Goal: Information Seeking & Learning: Understand process/instructions

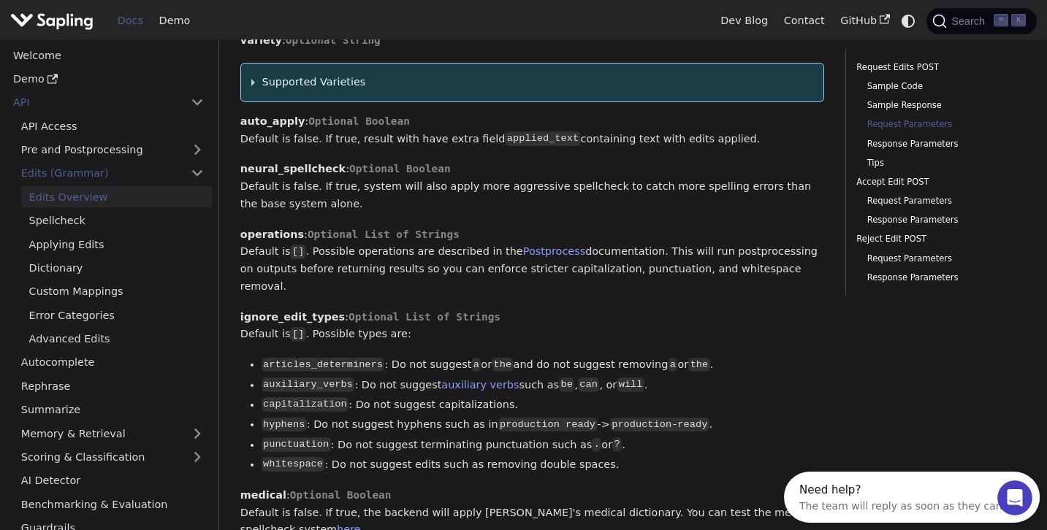
scroll to position [1762, 0]
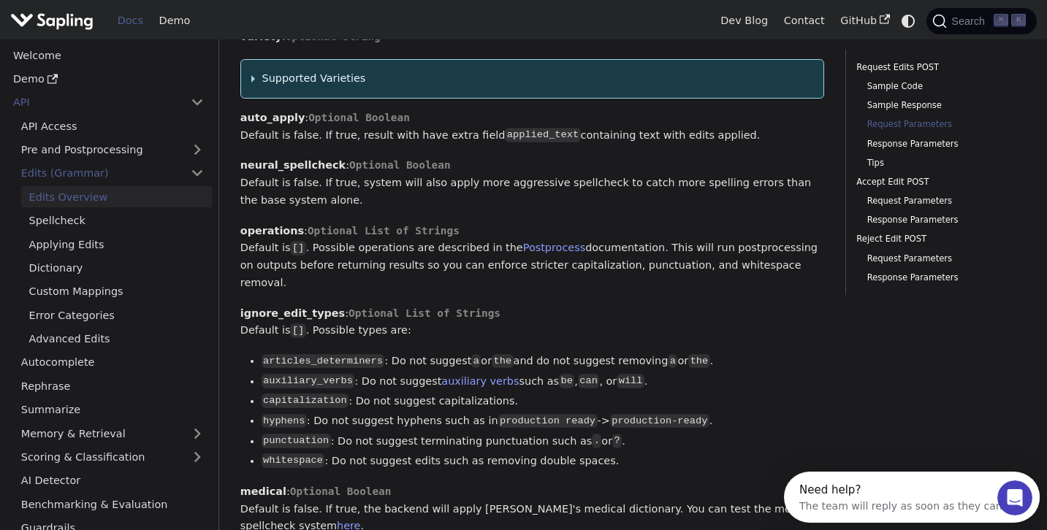
click at [263, 453] on li "whitespace : Do not suggest edits such as removing double spaces." at bounding box center [542, 462] width 563 height 18
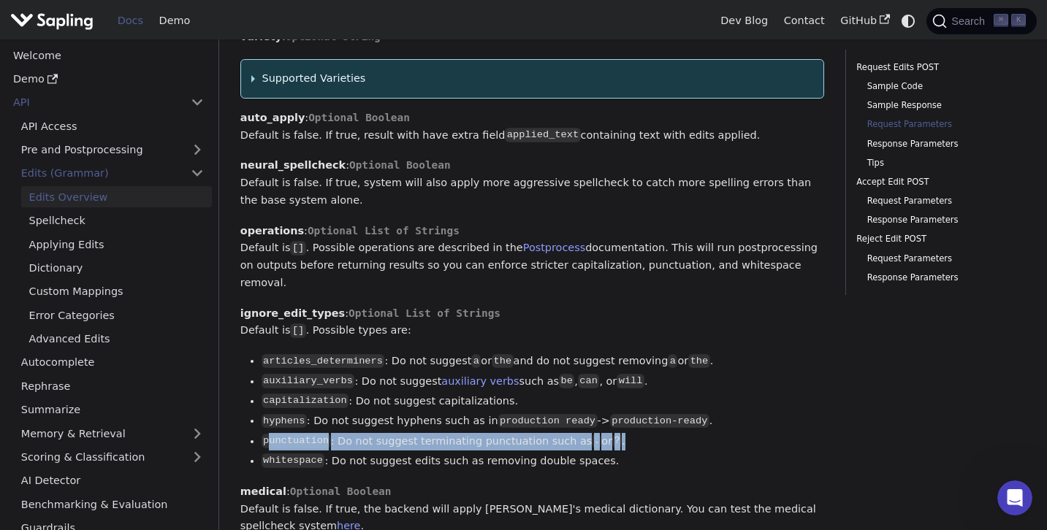
drag, startPoint x: 630, startPoint y: 412, endPoint x: 267, endPoint y: 419, distance: 363.1
click at [268, 433] on li "punctuation : Do not suggest terminating punctuation such as . or ? ." at bounding box center [542, 442] width 563 height 18
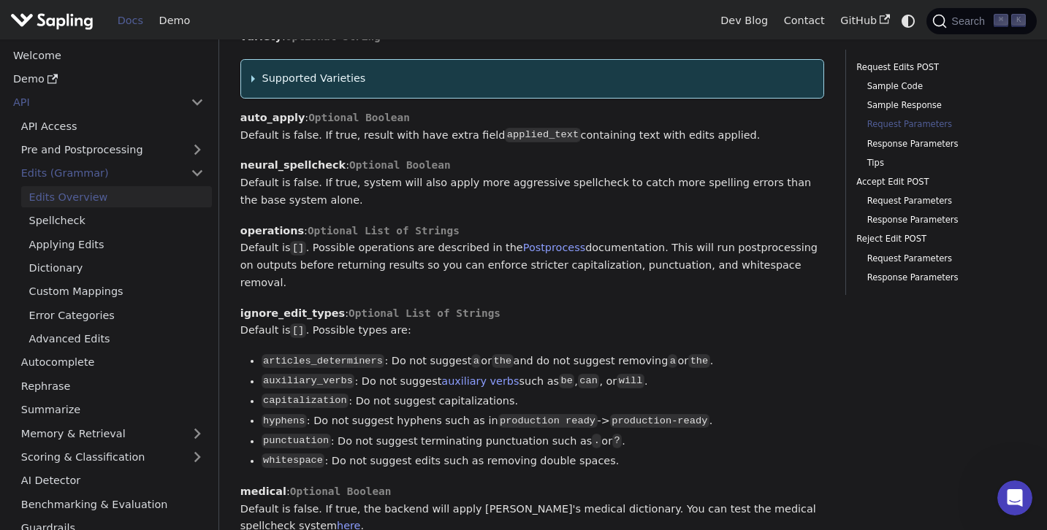
click at [675, 433] on li "punctuation : Do not suggest terminating punctuation such as . or ? ." at bounding box center [542, 442] width 563 height 18
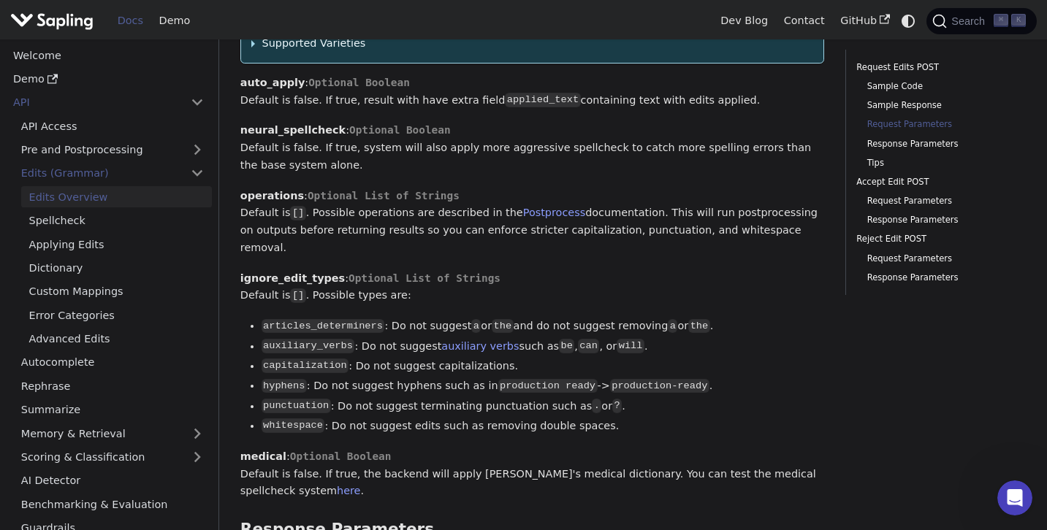
scroll to position [1810, 0]
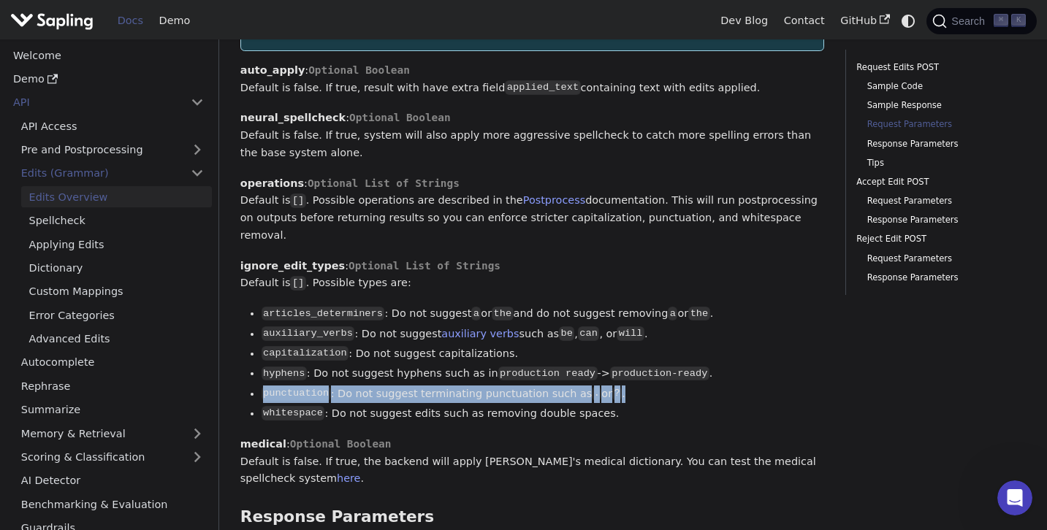
drag, startPoint x: 255, startPoint y: 369, endPoint x: 671, endPoint y: 370, distance: 416.3
click at [671, 386] on li "punctuation : Do not suggest terminating punctuation such as . or ? ." at bounding box center [542, 395] width 563 height 18
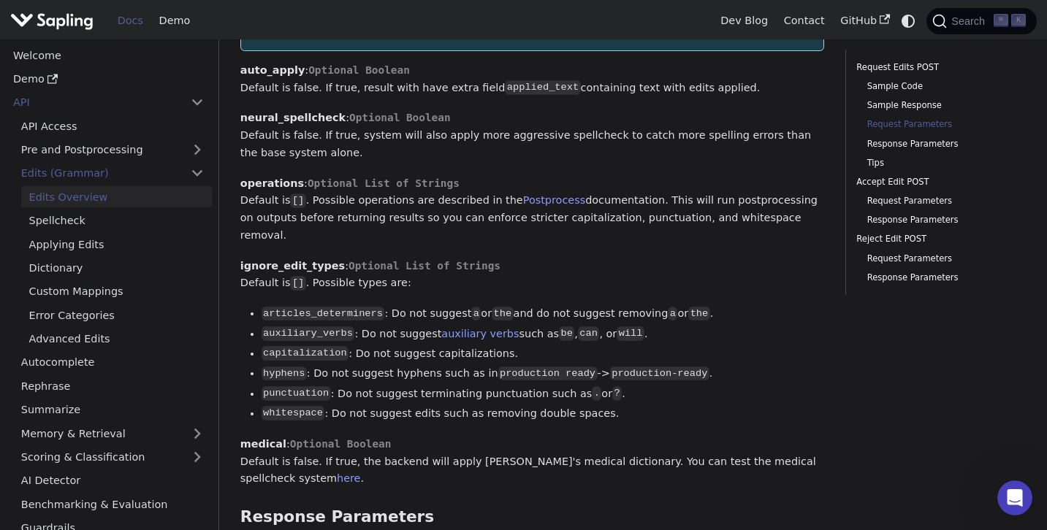
drag, startPoint x: 614, startPoint y: 395, endPoint x: 604, endPoint y: 395, distance: 10.2
click at [604, 405] on li "whitespace : Do not suggest edits such as removing double spaces." at bounding box center [542, 414] width 563 height 18
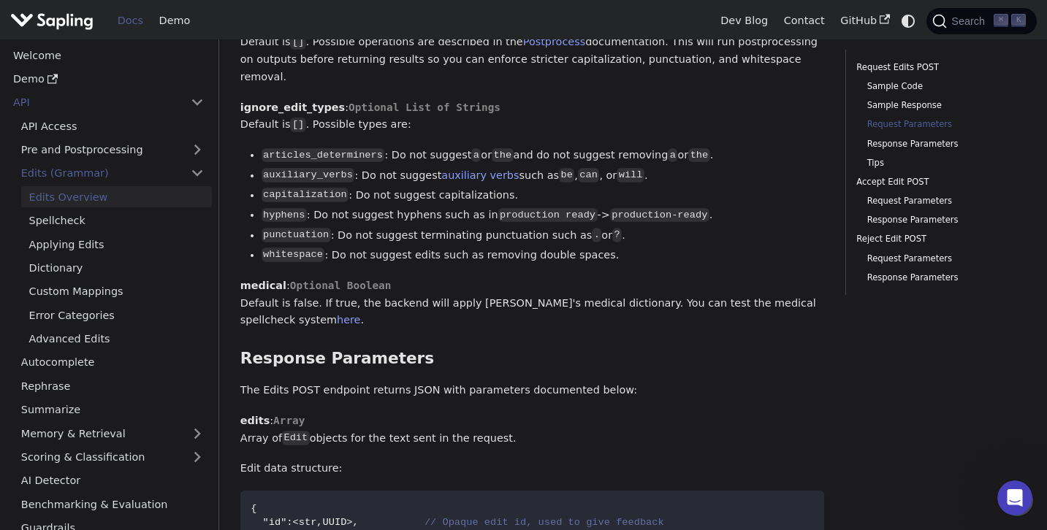
scroll to position [1781, 0]
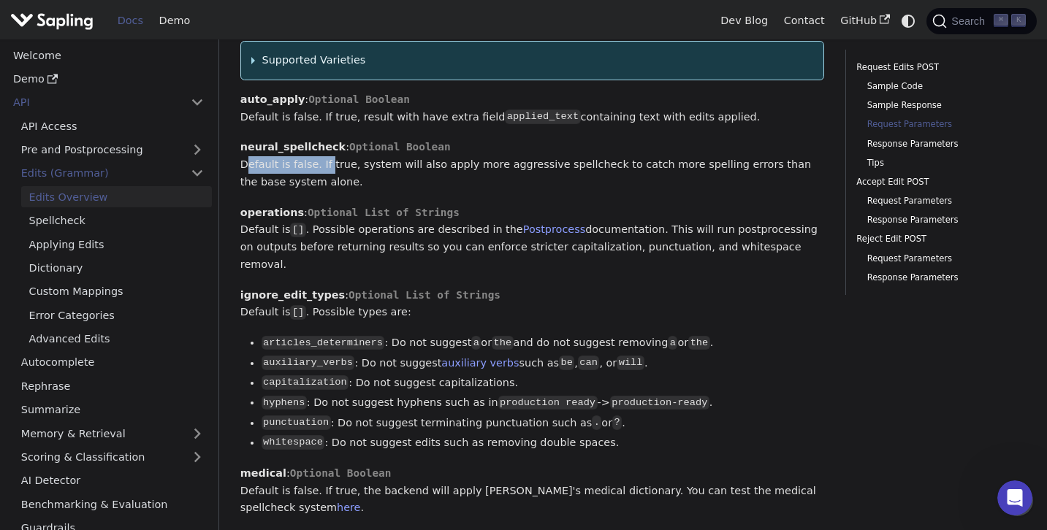
drag, startPoint x: 235, startPoint y: 154, endPoint x: 324, endPoint y: 161, distance: 88.7
click at [324, 161] on p "neural_spellcheck : Optional Boolean Default is false. If true, system will als…" at bounding box center [532, 165] width 584 height 52
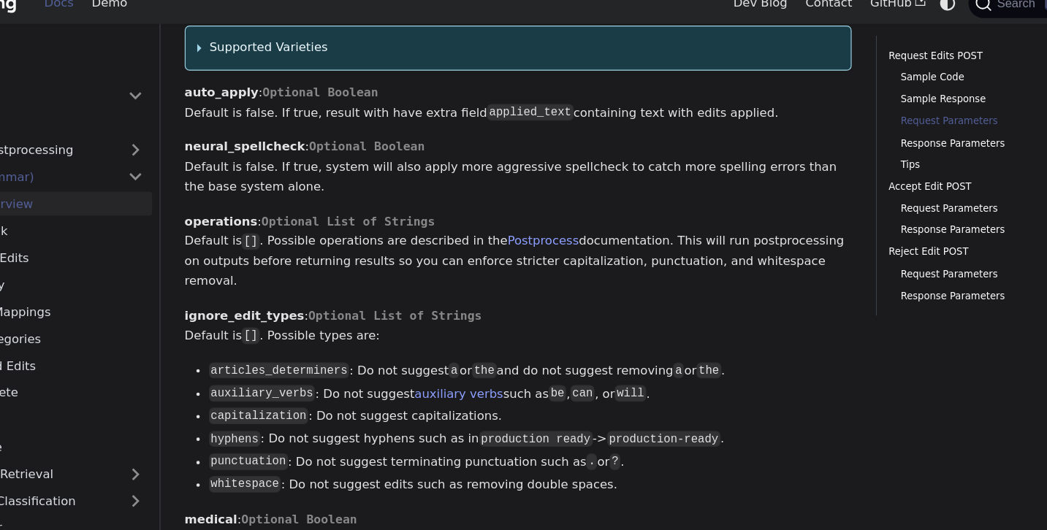
click at [632, 146] on p "neural_spellcheck : Optional Boolean Default is false. If true, system will als…" at bounding box center [532, 165] width 584 height 52
